Goal: Task Accomplishment & Management: Manage account settings

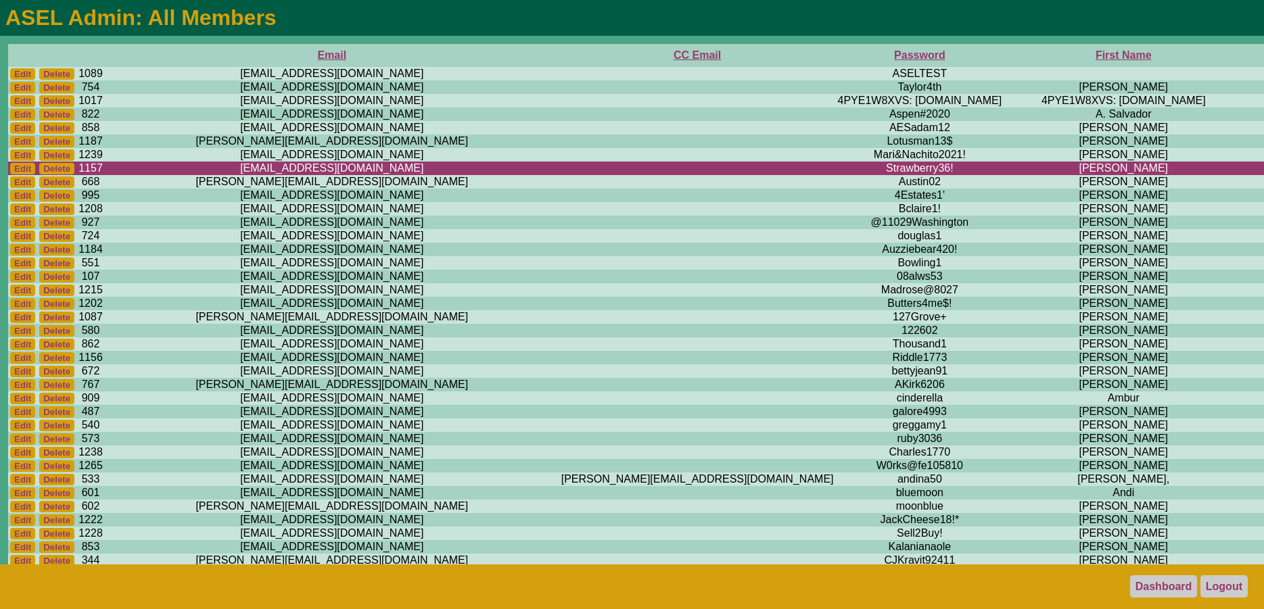
scroll to position [69, 886]
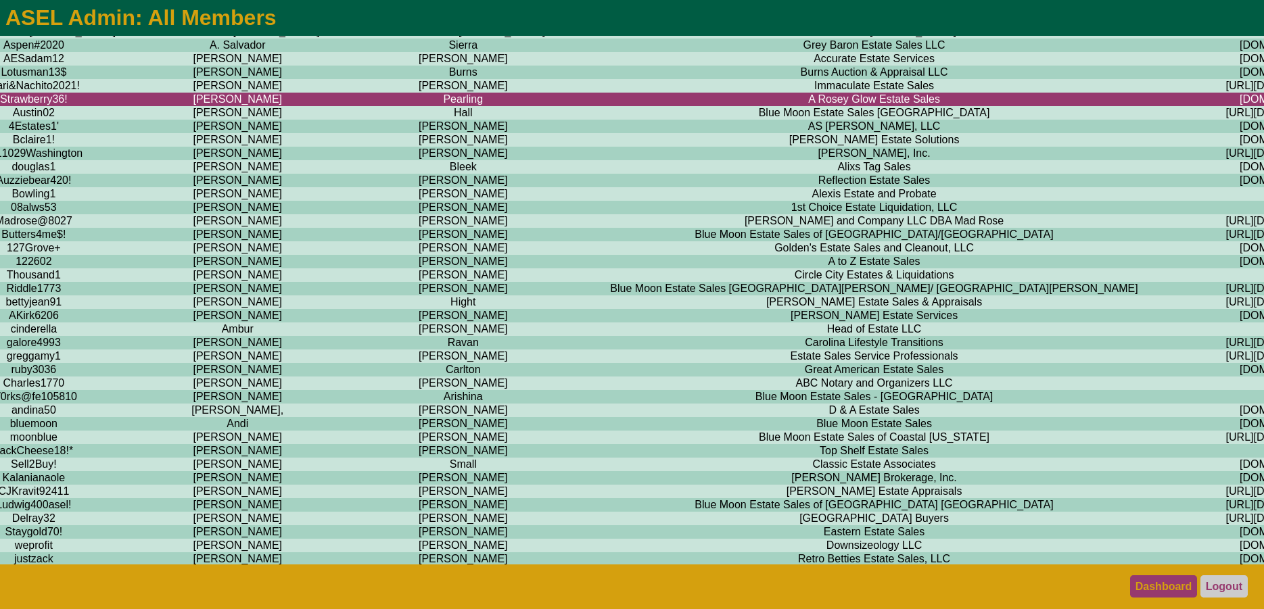
click at [1160, 586] on link "Dashboard" at bounding box center [1164, 586] width 68 height 22
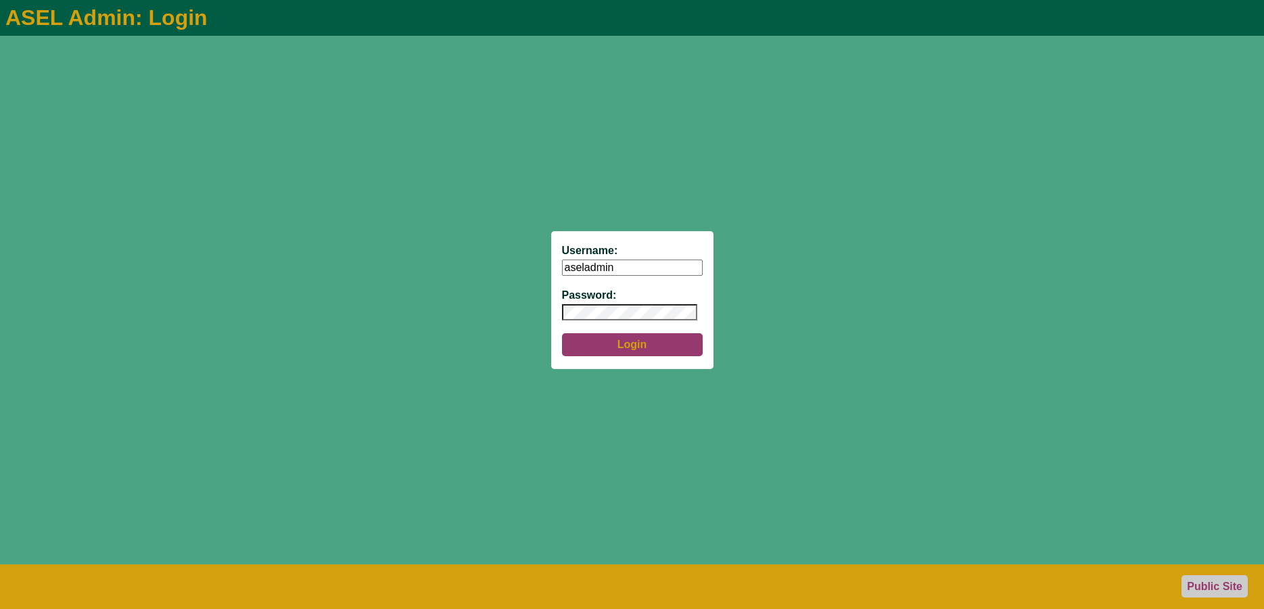
type input "aseladmin"
click at [642, 350] on button "Login" at bounding box center [632, 344] width 141 height 23
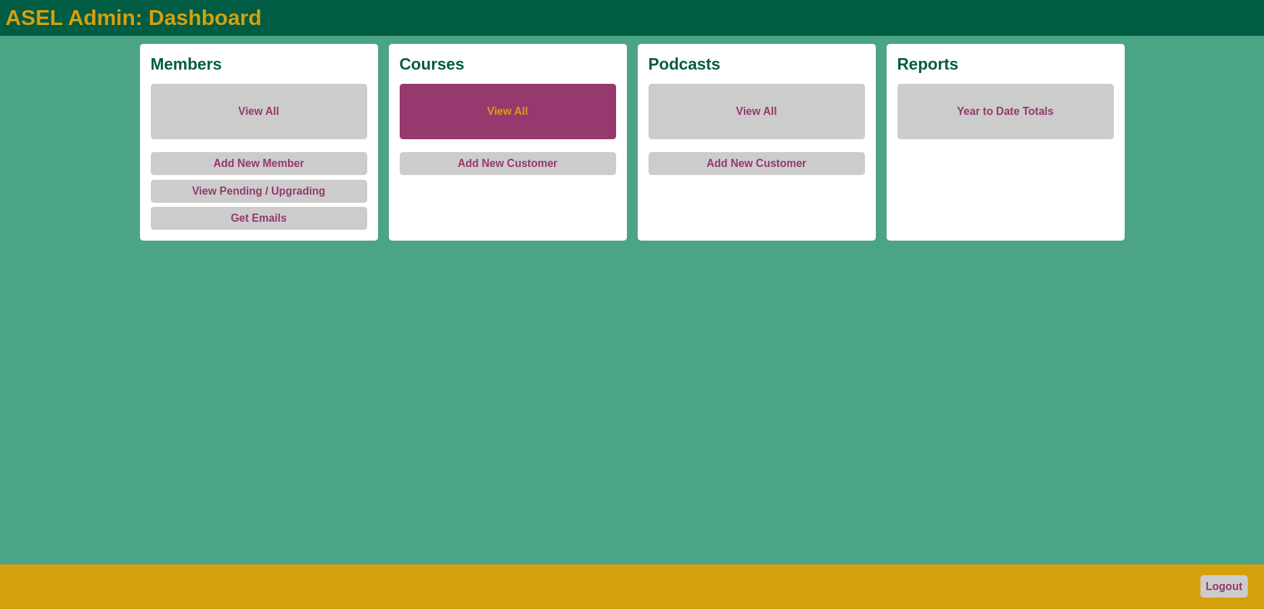
click at [502, 104] on link "View All" at bounding box center [508, 111] width 216 height 55
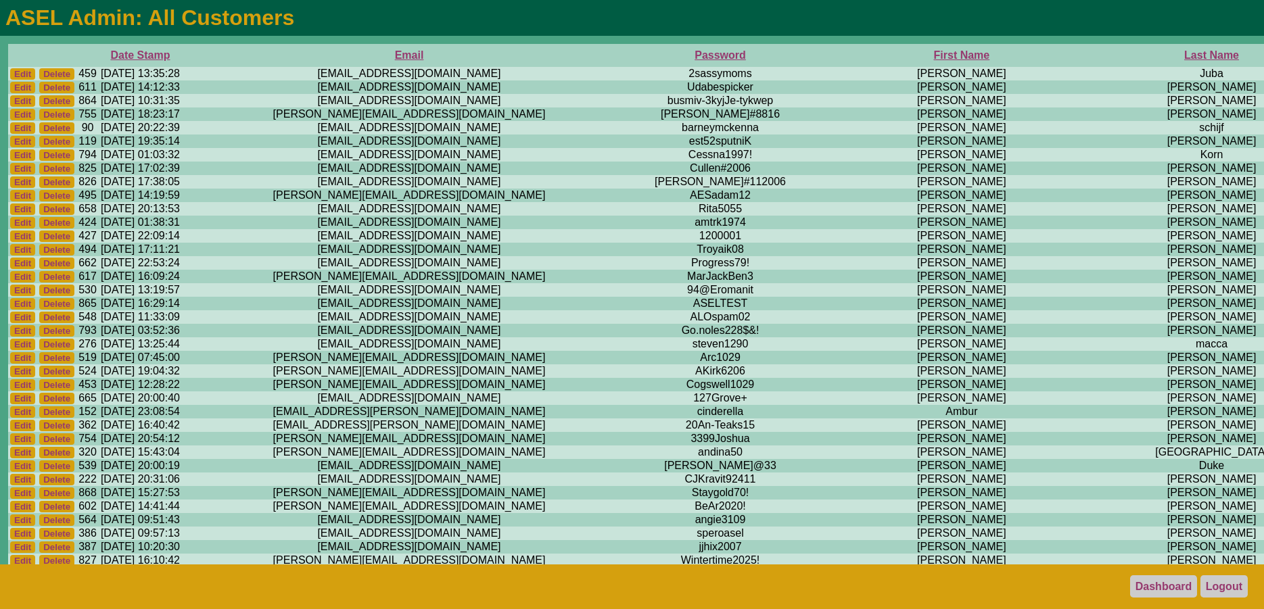
click at [804, 56] on th "First Name" at bounding box center [961, 55] width 315 height 23
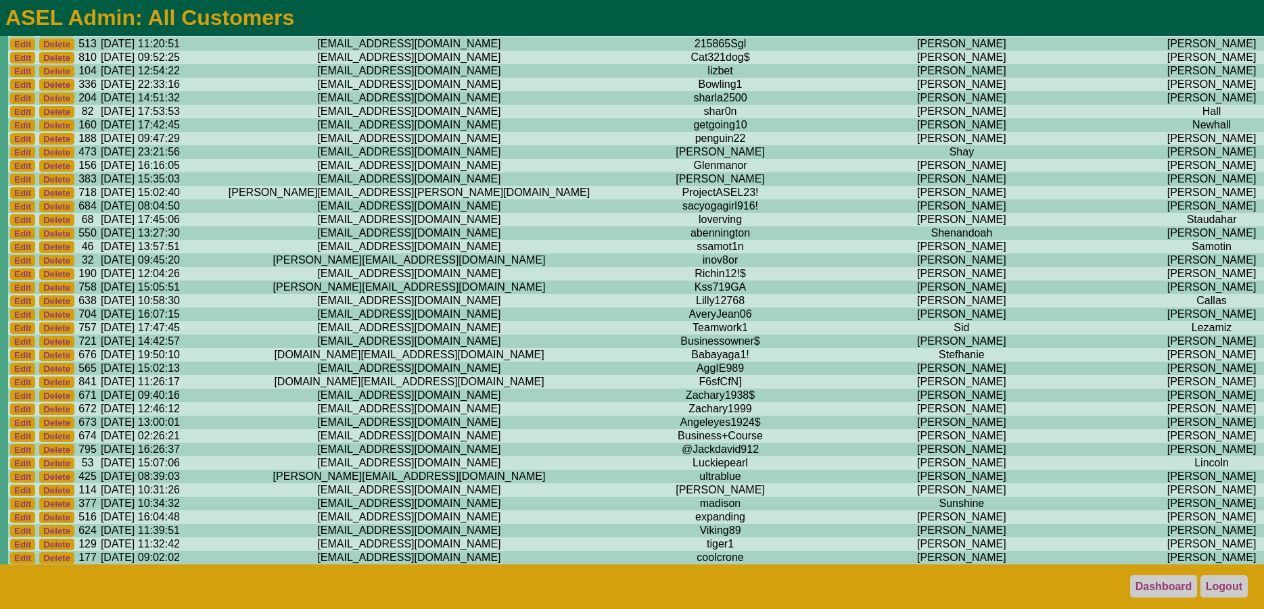
scroll to position [8346, 0]
click at [1223, 581] on link "Logout" at bounding box center [1223, 586] width 47 height 22
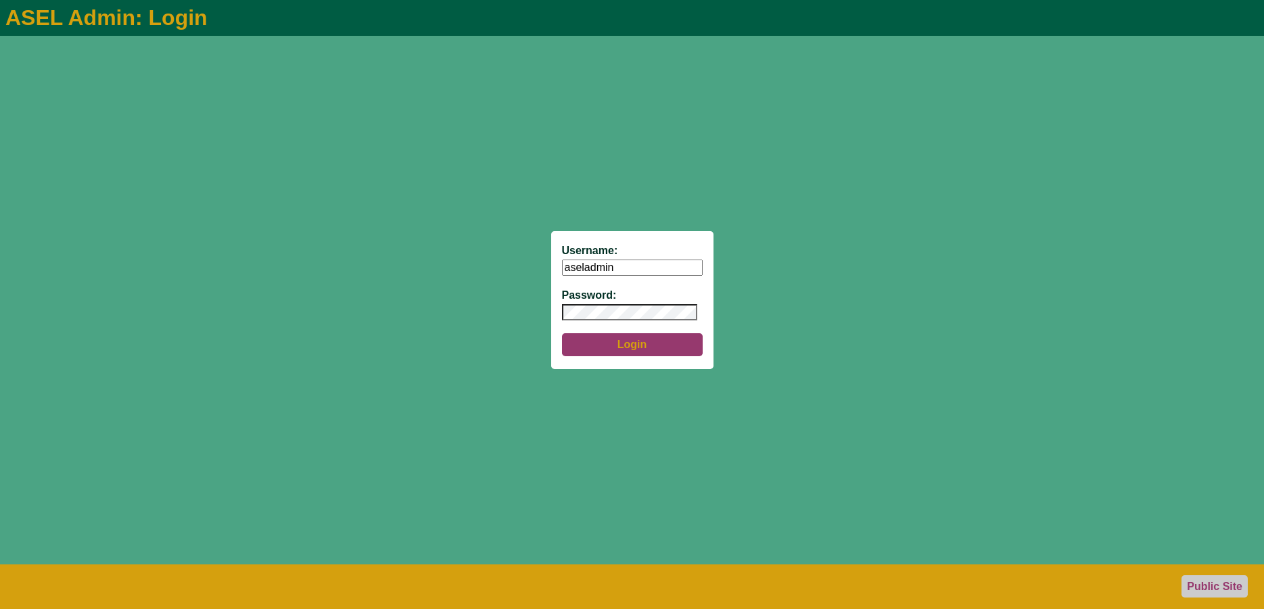
type input "aseladmin"
click at [621, 346] on button "Login" at bounding box center [632, 344] width 141 height 23
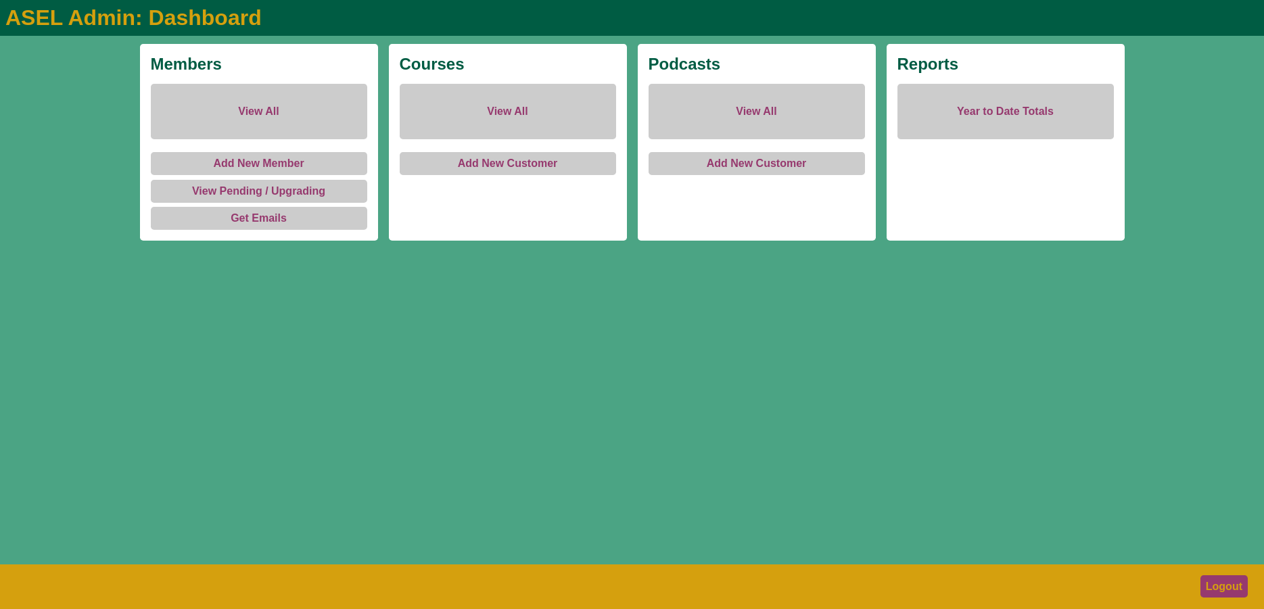
click at [1218, 589] on link "Logout" at bounding box center [1223, 586] width 47 height 22
